Goal: Task Accomplishment & Management: Manage account settings

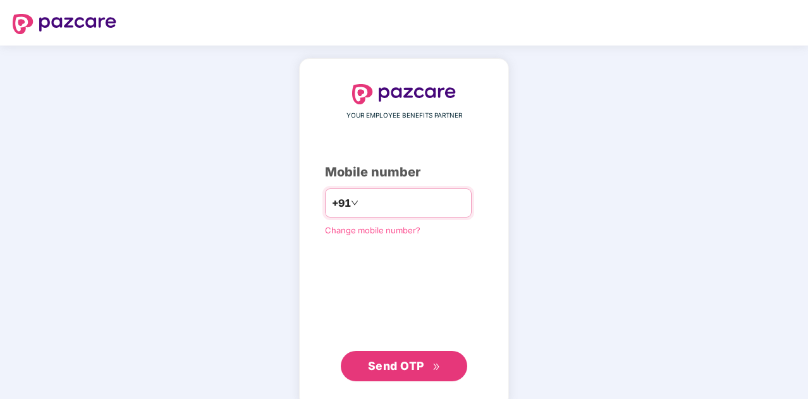
click at [437, 202] on input "number" at bounding box center [413, 203] width 104 height 20
drag, startPoint x: 0, startPoint y: 0, endPoint x: 437, endPoint y: 202, distance: 481.1
click at [437, 202] on input "number" at bounding box center [413, 203] width 104 height 20
type input "**********"
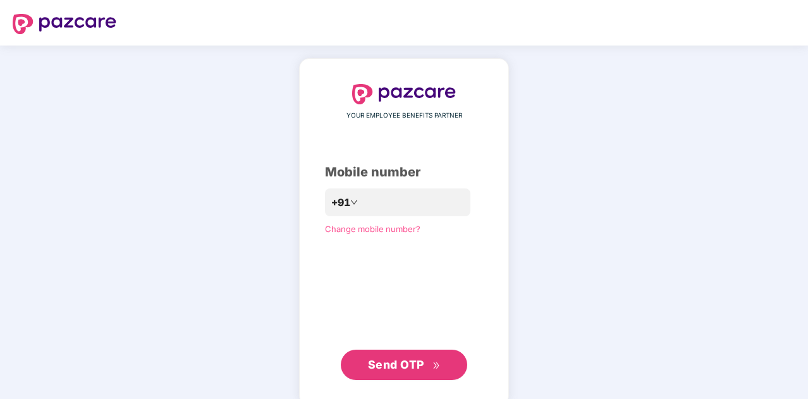
click at [394, 368] on span "Send OTP" at bounding box center [396, 364] width 56 height 13
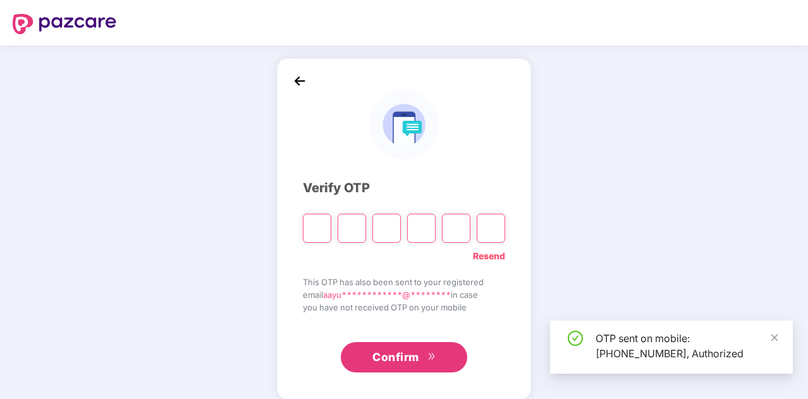
type input "*"
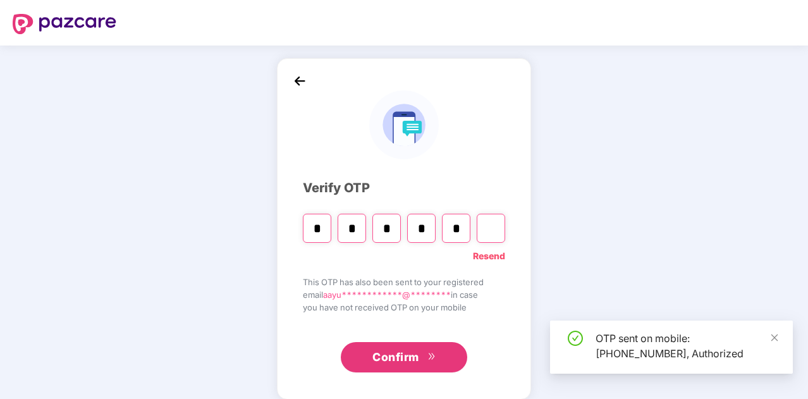
type input "*"
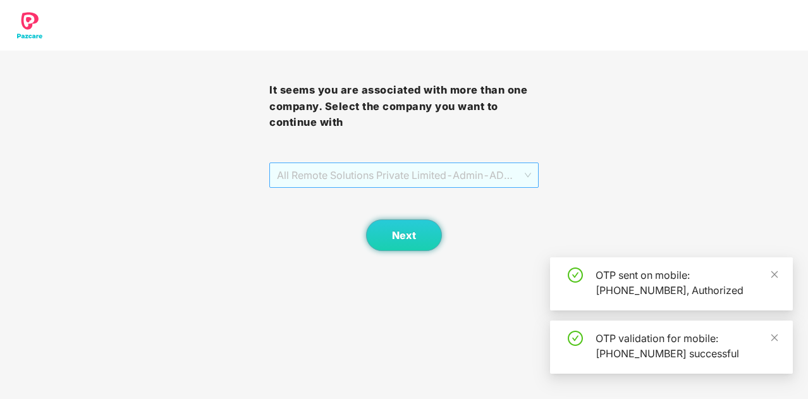
click at [531, 172] on span "All Remote Solutions Private Limited - Admin - ADMIN" at bounding box center [404, 175] width 254 height 24
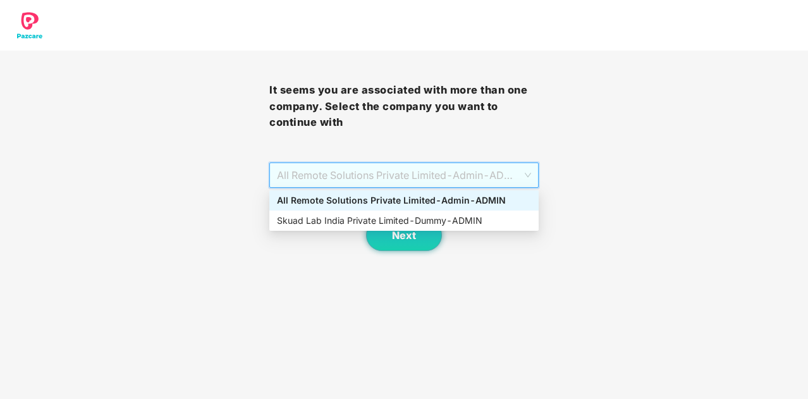
click at [506, 192] on div "All Remote Solutions Private Limited - Admin - ADMIN" at bounding box center [403, 200] width 269 height 20
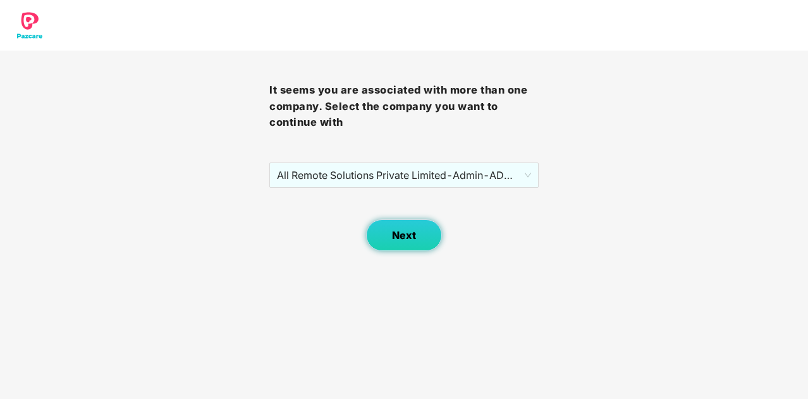
click at [410, 235] on span "Next" at bounding box center [404, 235] width 24 height 12
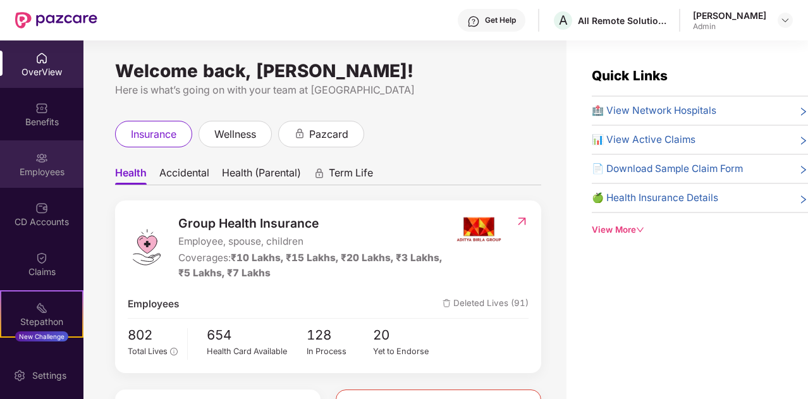
click at [60, 187] on div "Employees" at bounding box center [41, 163] width 83 height 47
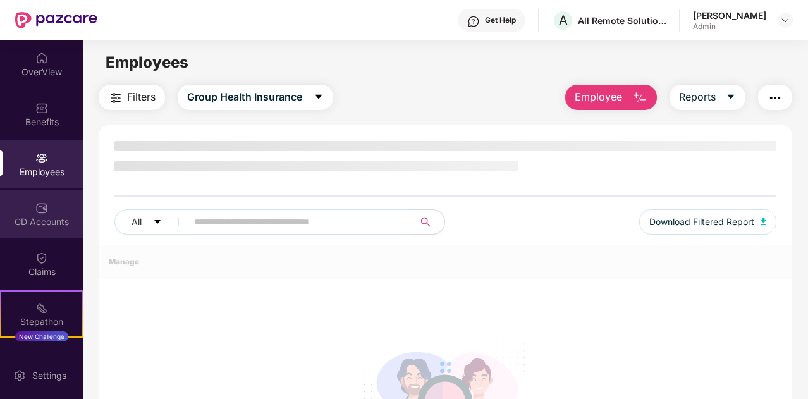
click at [49, 214] on div "CD Accounts" at bounding box center [41, 213] width 83 height 47
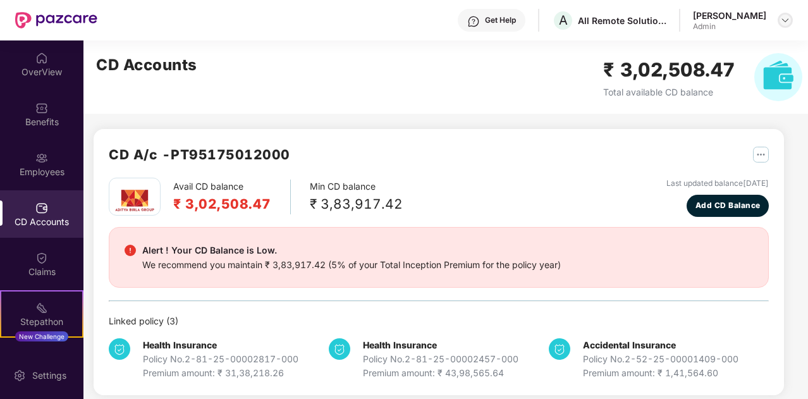
click at [784, 24] on img at bounding box center [785, 20] width 10 height 10
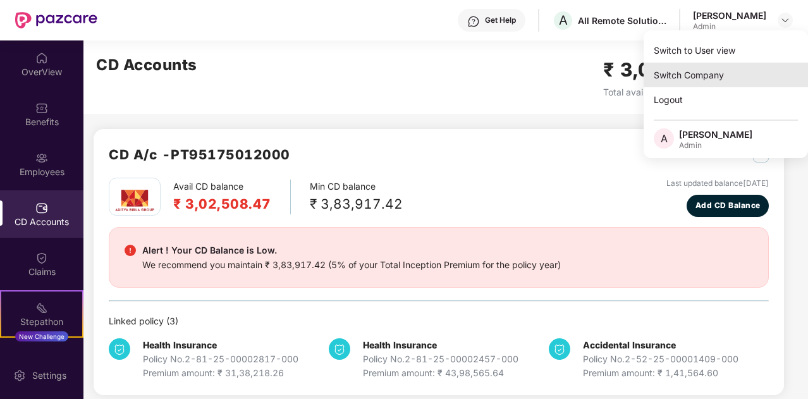
click at [729, 73] on div "Switch Company" at bounding box center [726, 75] width 164 height 25
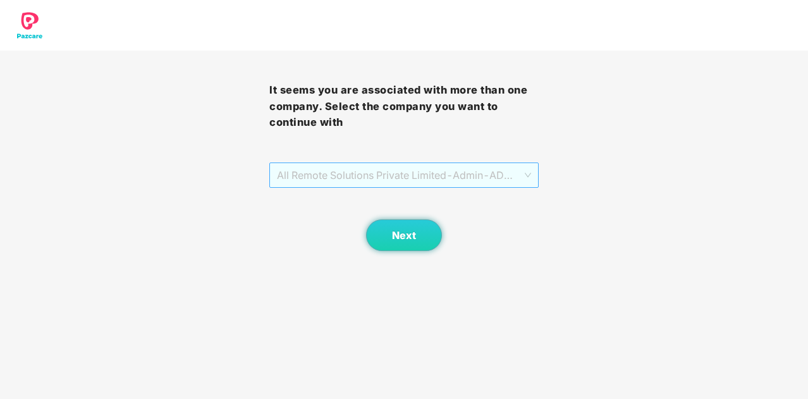
click at [521, 183] on span "All Remote Solutions Private Limited - Admin - ADMIN" at bounding box center [404, 175] width 254 height 24
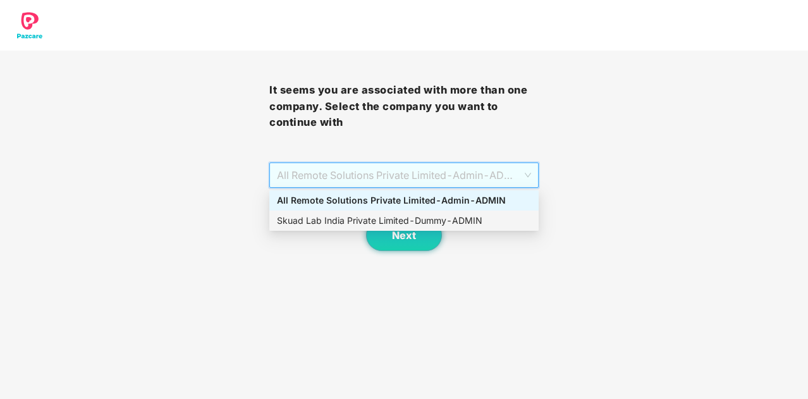
click at [475, 219] on div "Skuad Lab India Private Limited - Dummy - ADMIN" at bounding box center [404, 221] width 254 height 14
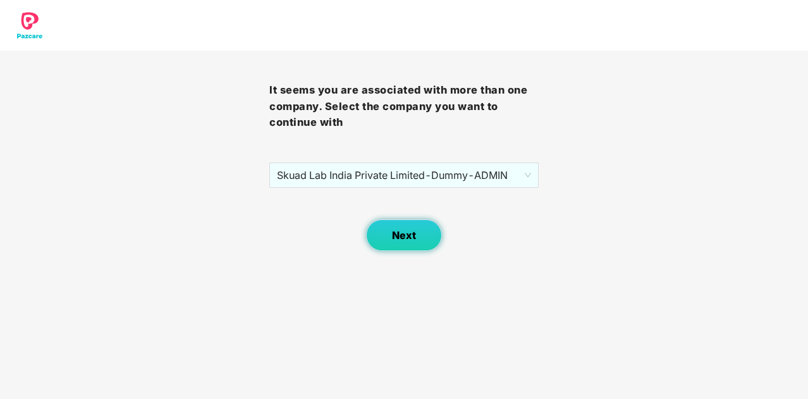
click at [410, 241] on button "Next" at bounding box center [404, 235] width 76 height 32
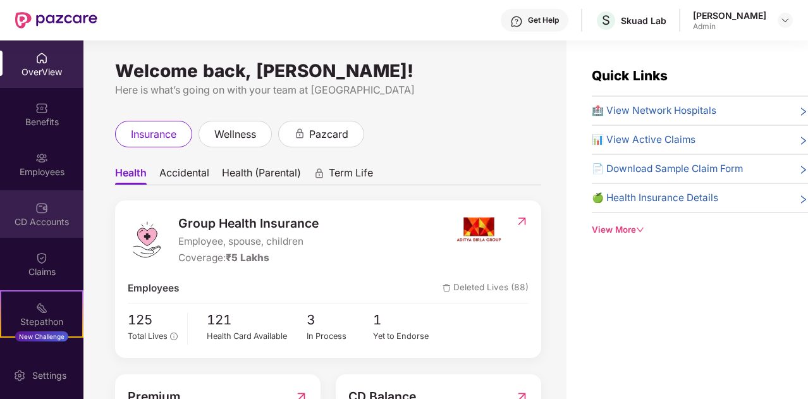
click at [44, 218] on div "CD Accounts" at bounding box center [41, 222] width 83 height 13
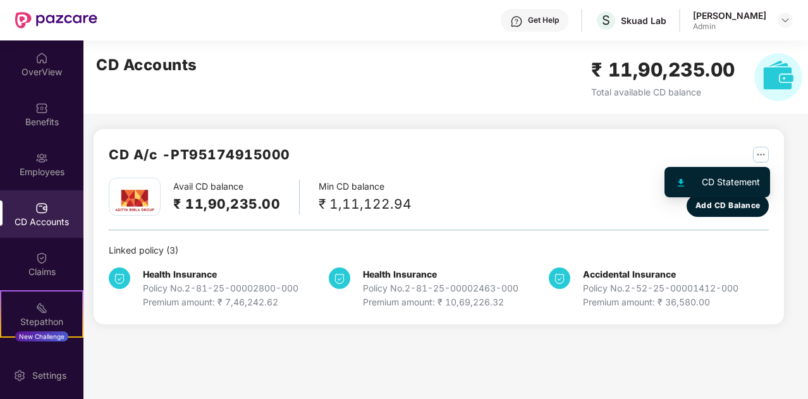
click at [760, 152] on img "button" at bounding box center [761, 155] width 16 height 16
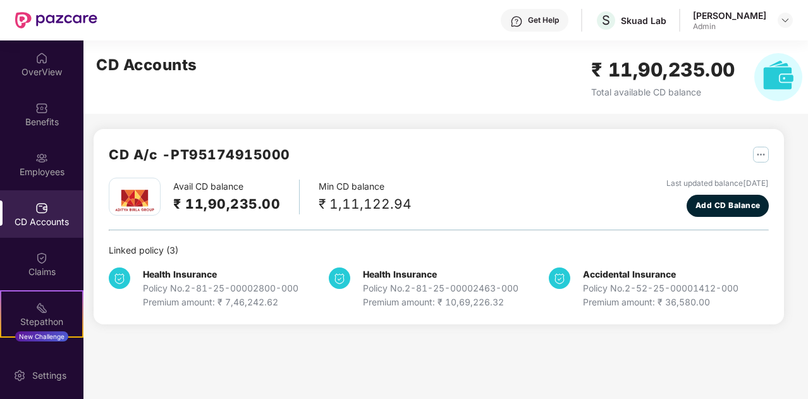
click at [559, 146] on div "CD A/c - PT95174915000" at bounding box center [439, 161] width 660 height 34
click at [487, 99] on div "CD Accounts ₹ 11,90,235.00 Total available CD balance" at bounding box center [448, 76] width 731 height 73
click at [429, 92] on div "CD Accounts ₹ 11,90,235.00 Total available CD balance" at bounding box center [448, 76] width 731 height 73
